Goal: Task Accomplishment & Management: Manage account settings

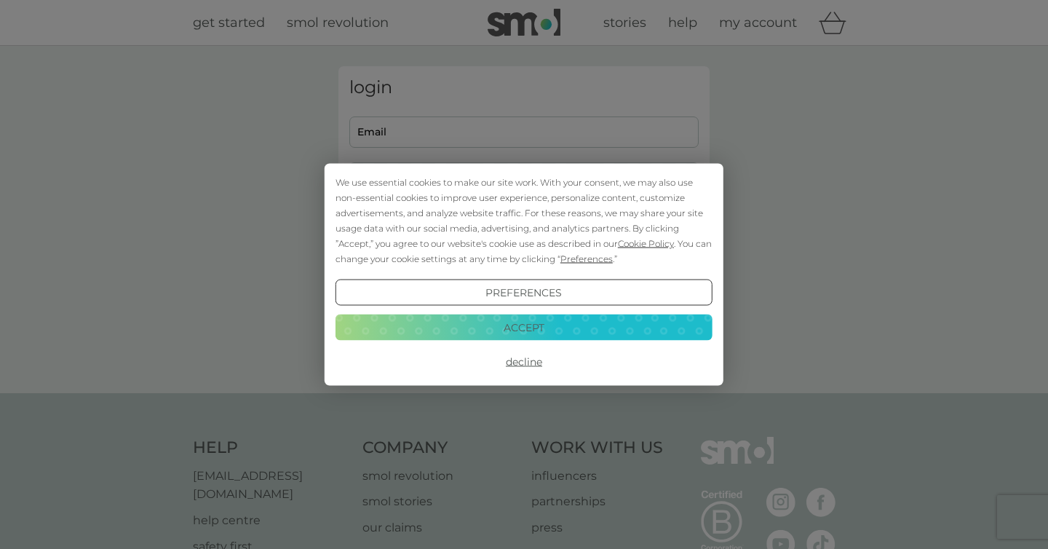
type input "[PERSON_NAME][EMAIL_ADDRESS][DOMAIN_NAME]"
click at [520, 360] on button "Decline" at bounding box center [524, 362] width 377 height 26
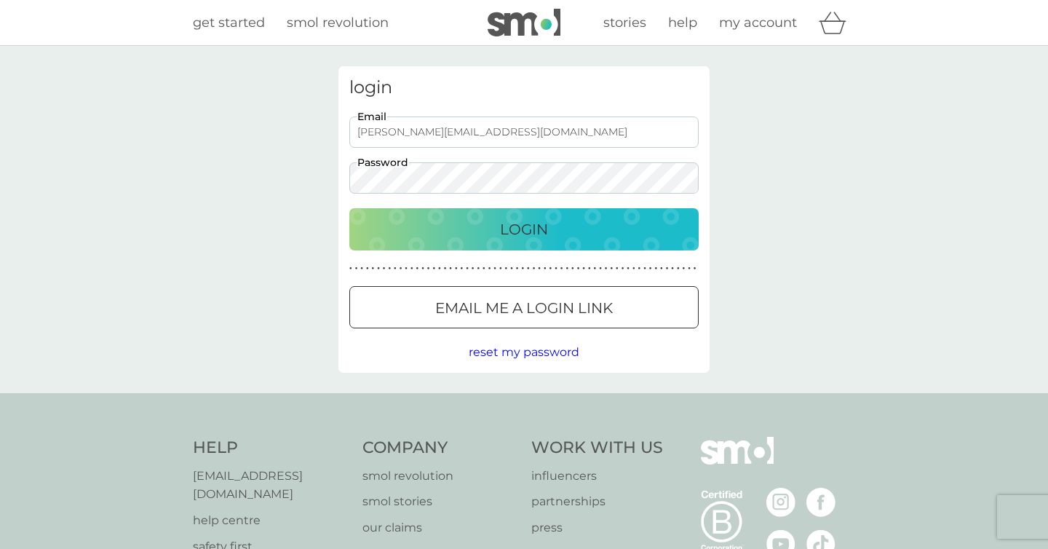
click at [462, 235] on div "Login" at bounding box center [524, 229] width 320 height 23
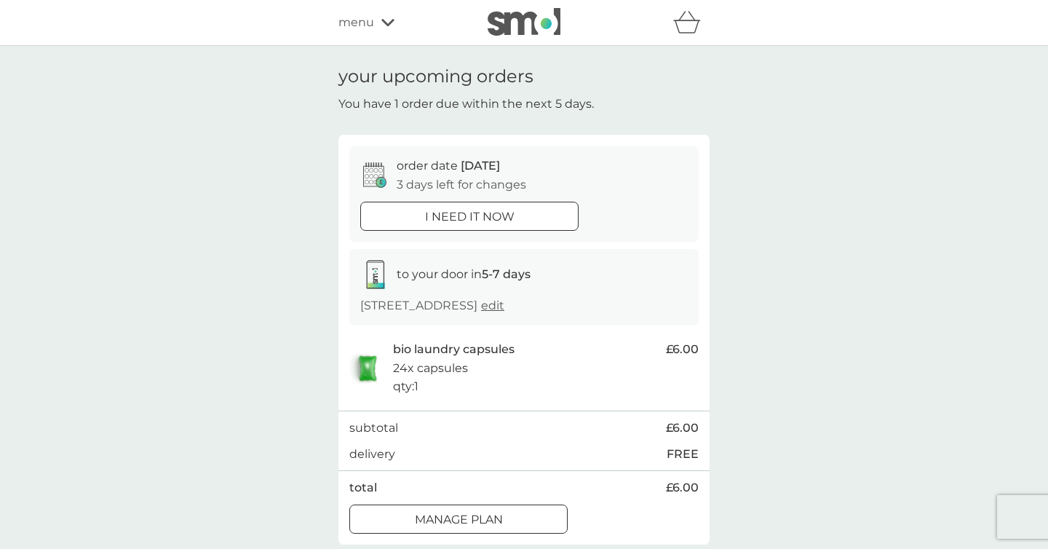
click at [504, 307] on span "edit" at bounding box center [492, 305] width 23 height 14
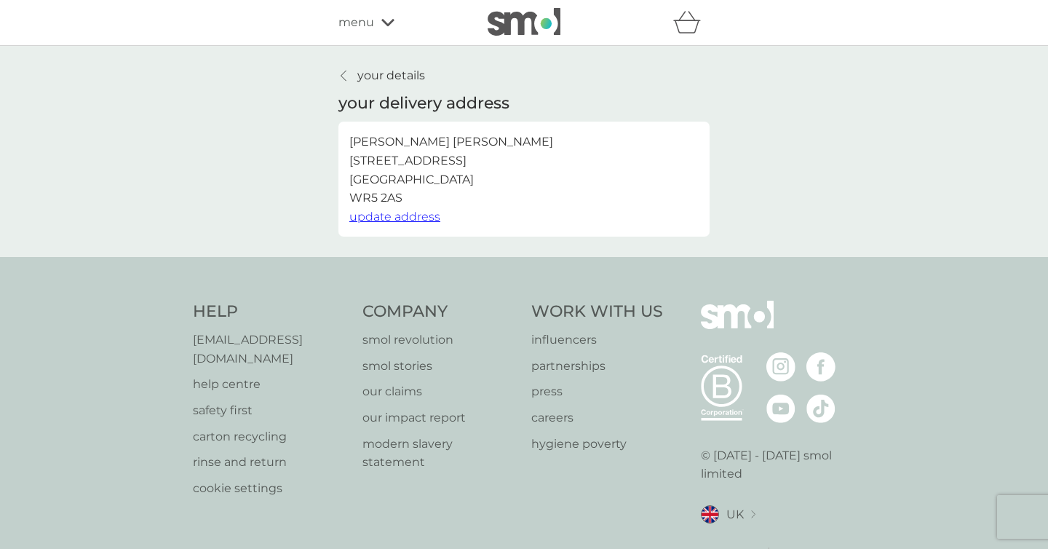
click at [386, 171] on p "[PERSON_NAME] [STREET_ADDRESS]" at bounding box center [451, 169] width 204 height 74
click at [362, 83] on p "your details" at bounding box center [391, 75] width 68 height 19
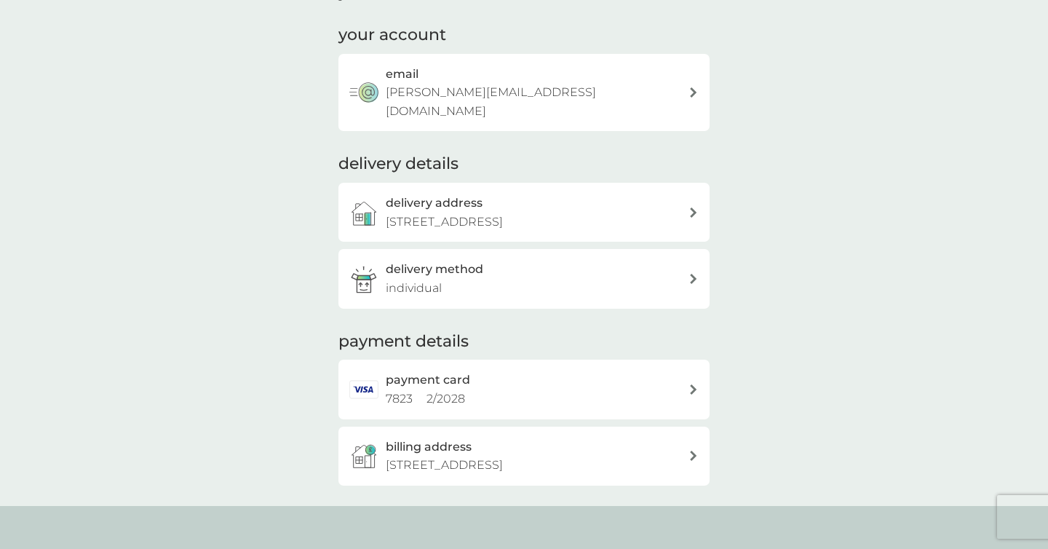
scroll to position [94, 0]
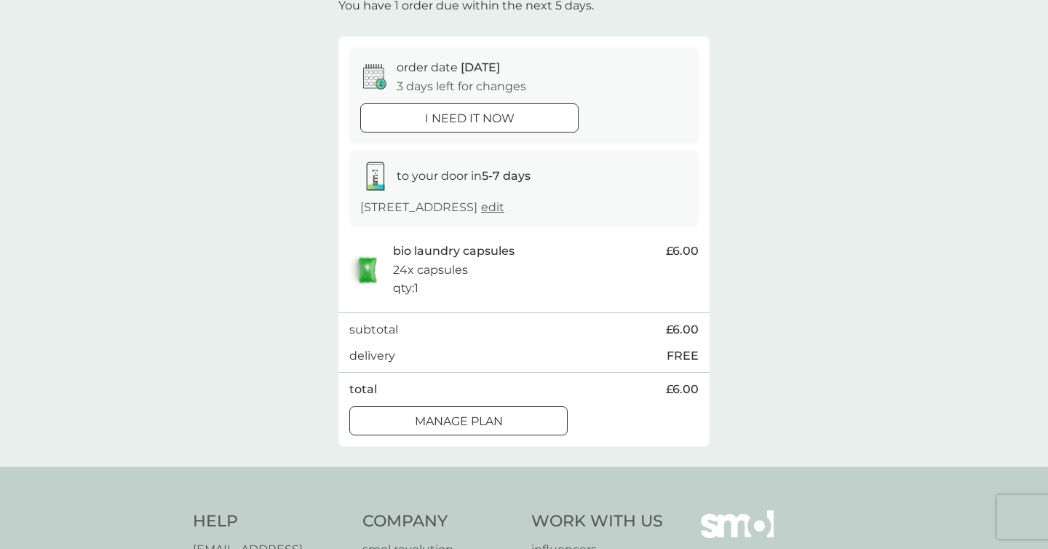
scroll to position [58, 0]
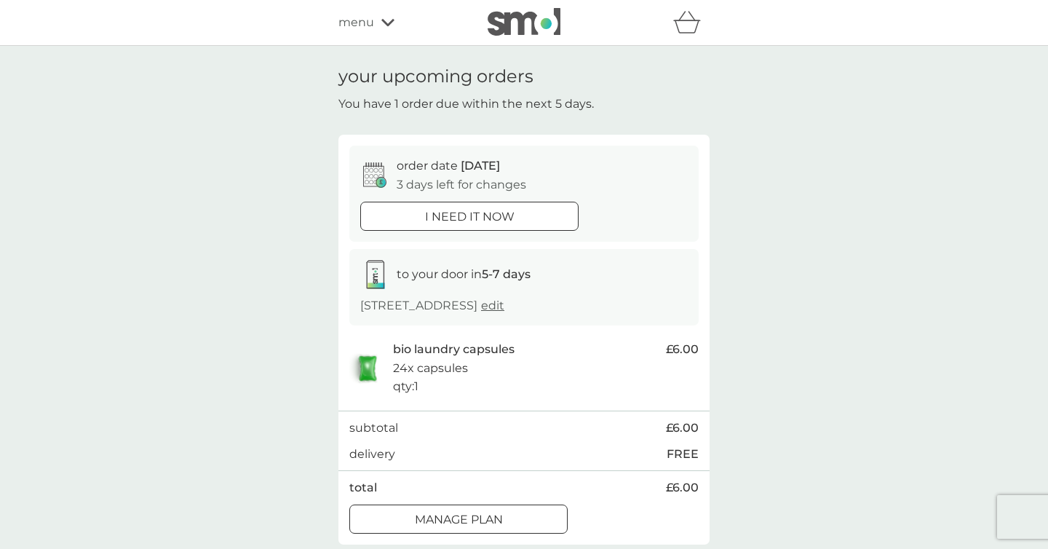
click at [369, 30] on span "menu" at bounding box center [356, 22] width 36 height 19
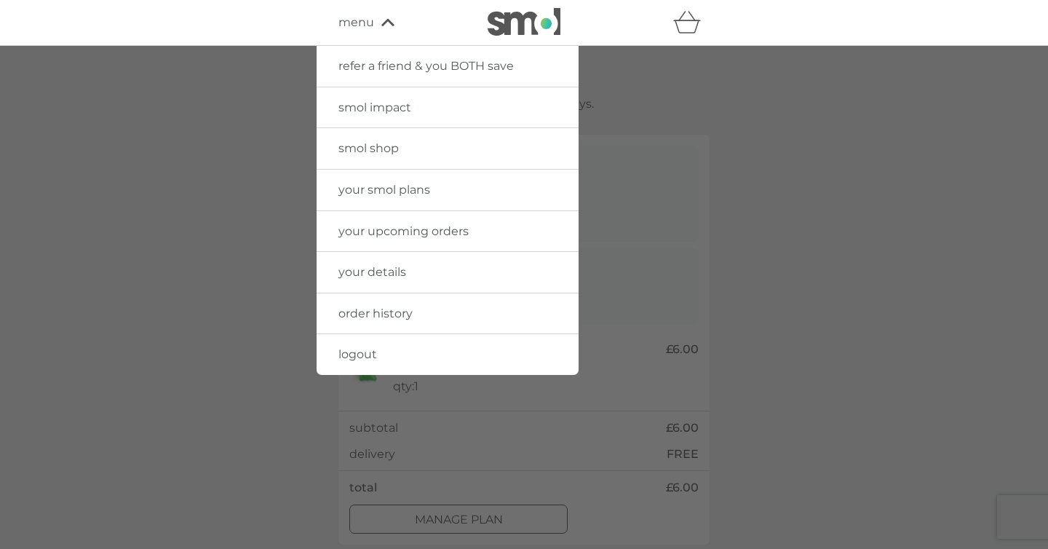
click at [402, 233] on span "your upcoming orders" at bounding box center [403, 231] width 130 height 14
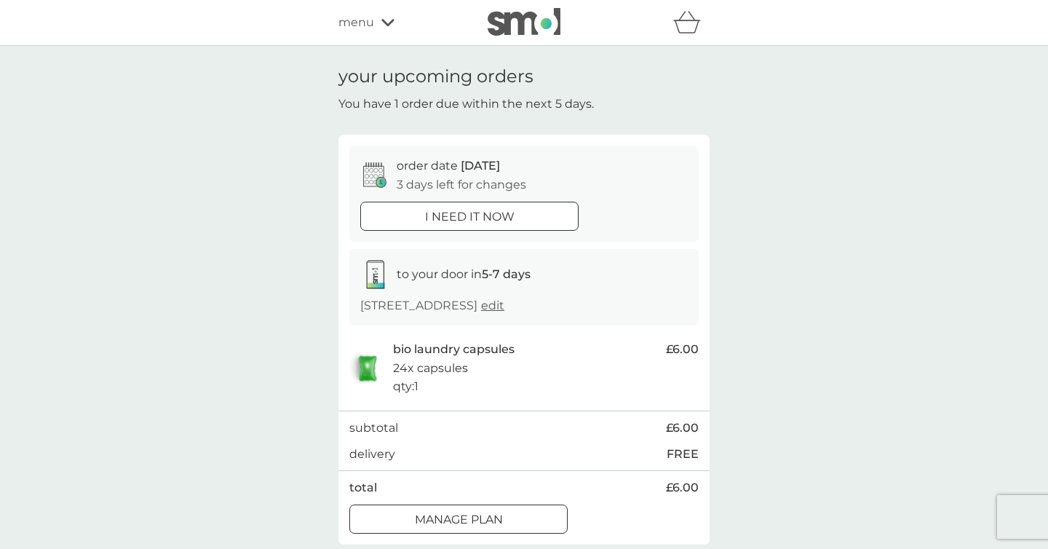
click at [372, 37] on div "refer a friend & you BOTH save smol impact smol shop your smol plans your upcom…" at bounding box center [524, 23] width 1048 height 46
click at [368, 25] on span "menu" at bounding box center [356, 22] width 36 height 19
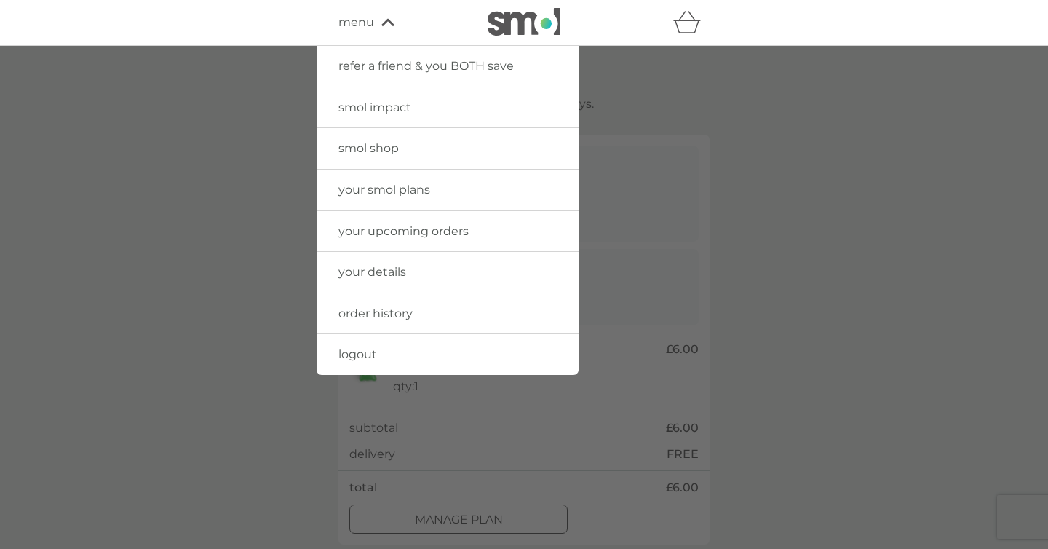
click at [362, 189] on span "your smol plans" at bounding box center [384, 190] width 92 height 14
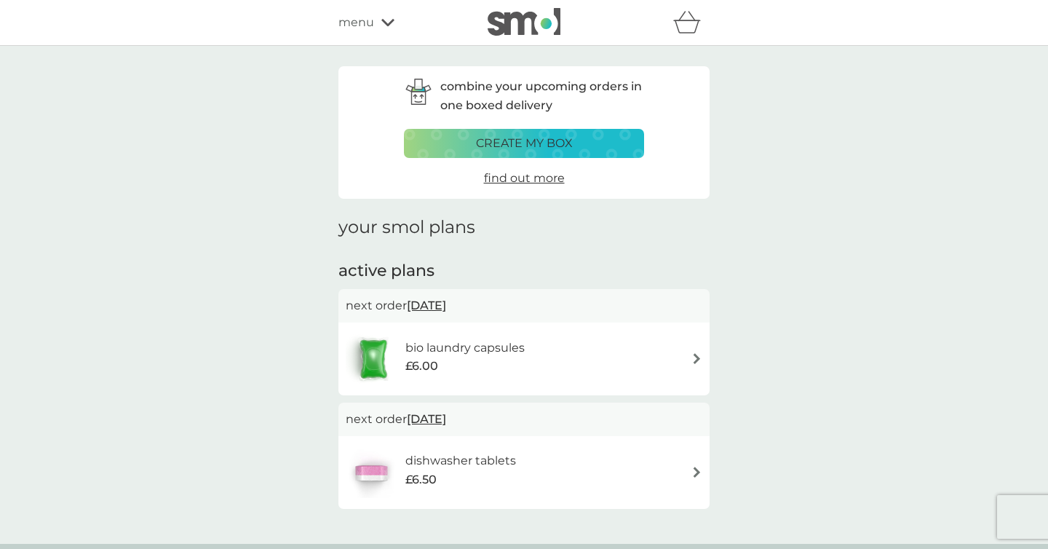
click at [630, 461] on div "dishwasher tablets £6.50" at bounding box center [524, 472] width 357 height 51
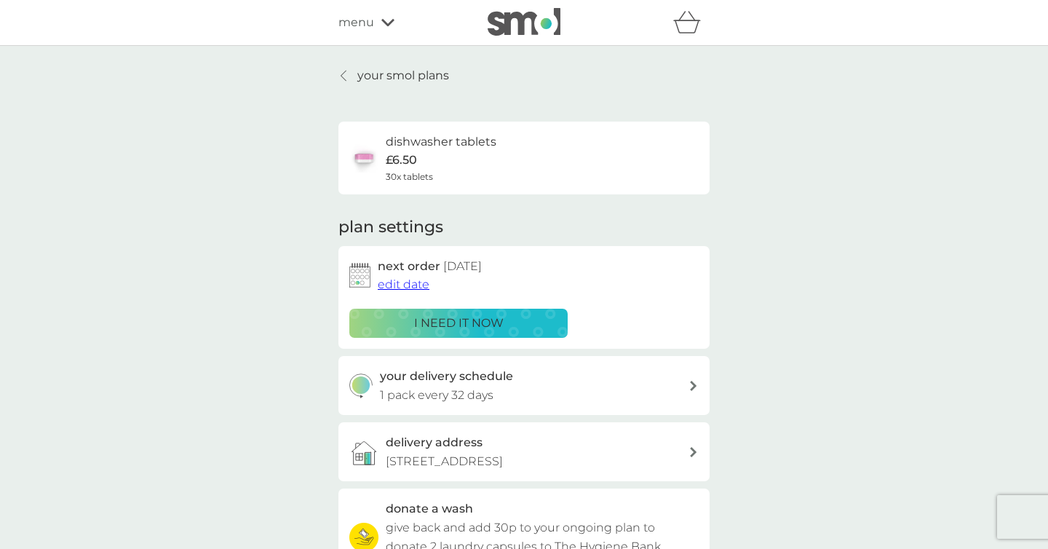
click at [416, 283] on span "edit date" at bounding box center [404, 284] width 52 height 14
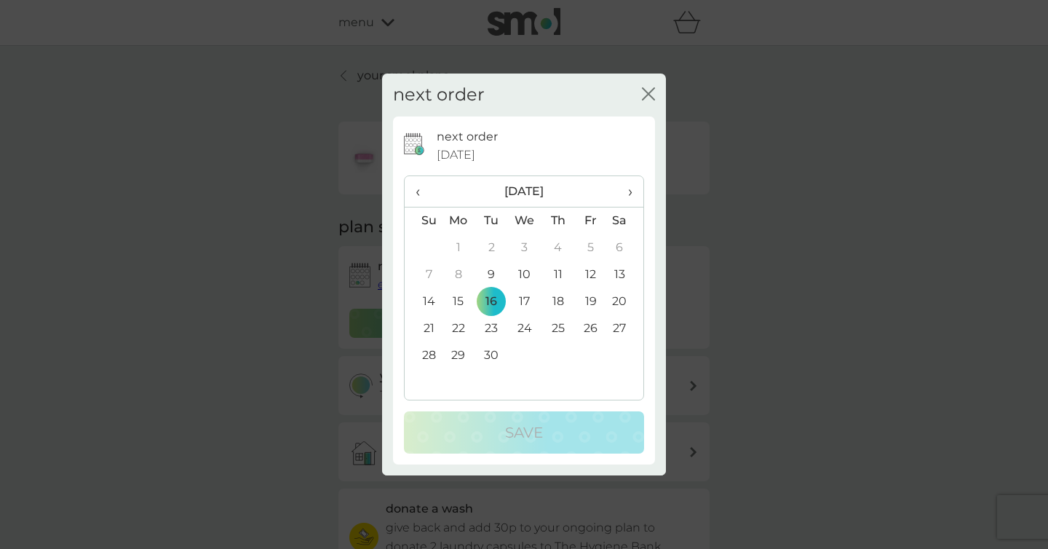
click at [459, 331] on td "22" at bounding box center [458, 328] width 33 height 27
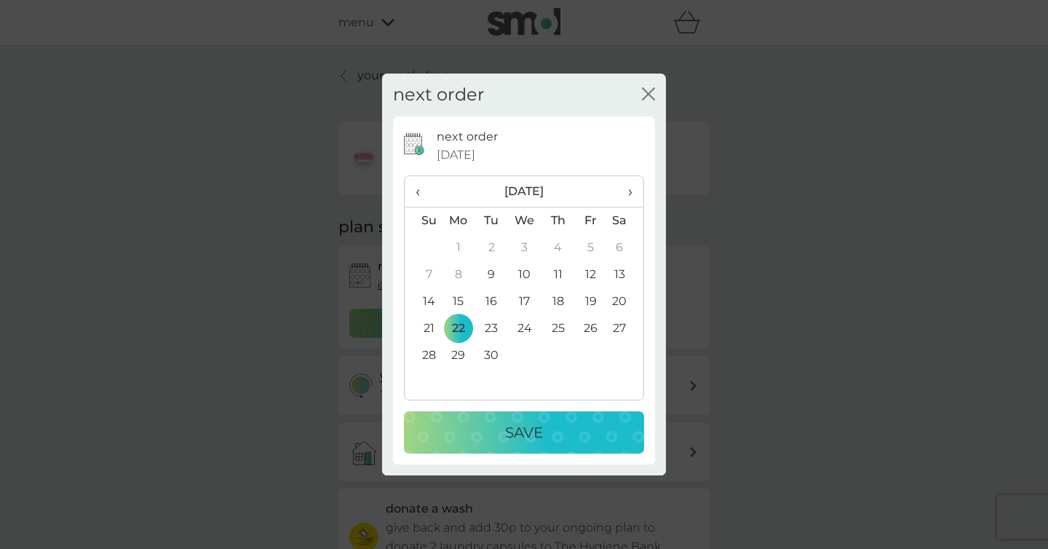
click at [513, 432] on p "Save" at bounding box center [524, 432] width 38 height 23
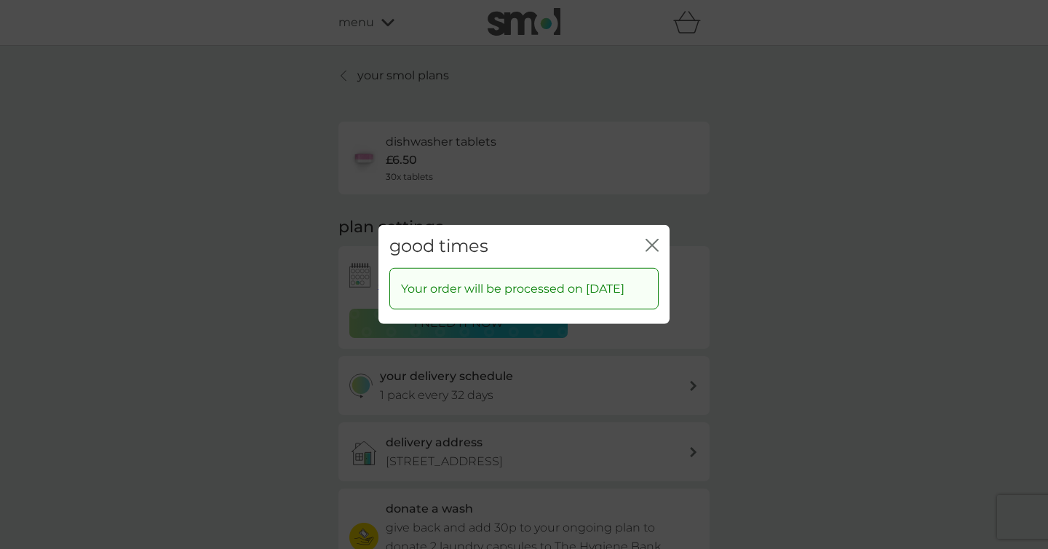
click at [650, 239] on icon "close" at bounding box center [652, 245] width 13 height 13
